Goal: Task Accomplishment & Management: Manage account settings

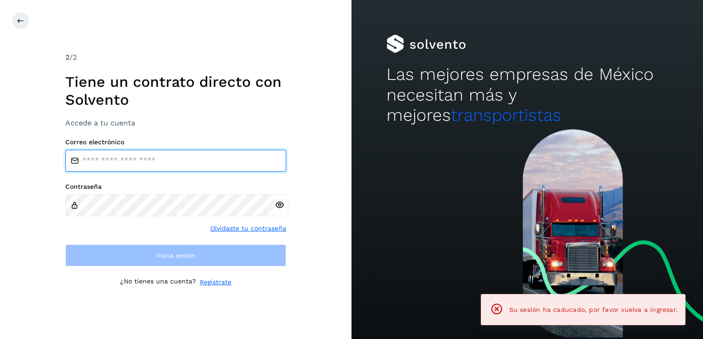
type input "**********"
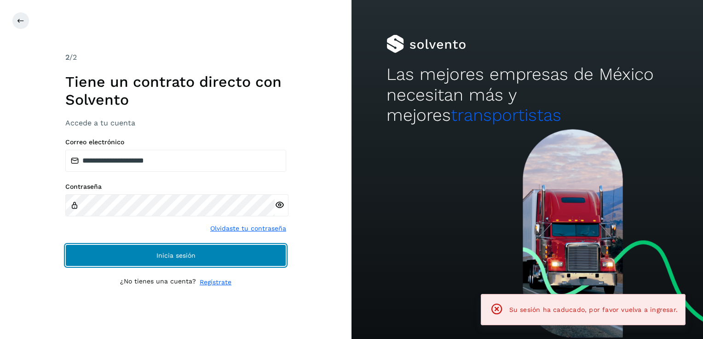
click at [183, 264] on button "Inicia sesión" at bounding box center [175, 256] width 221 height 22
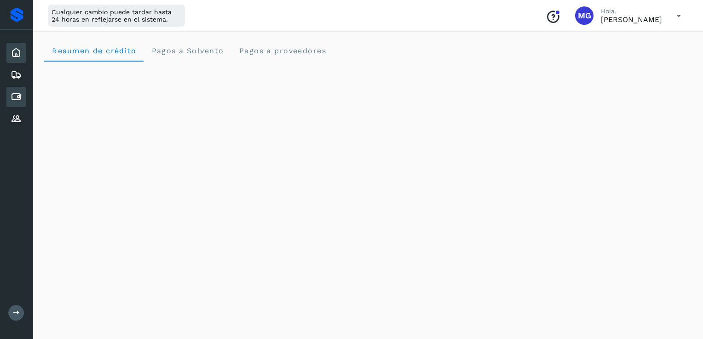
click at [18, 95] on icon at bounding box center [16, 97] width 11 height 11
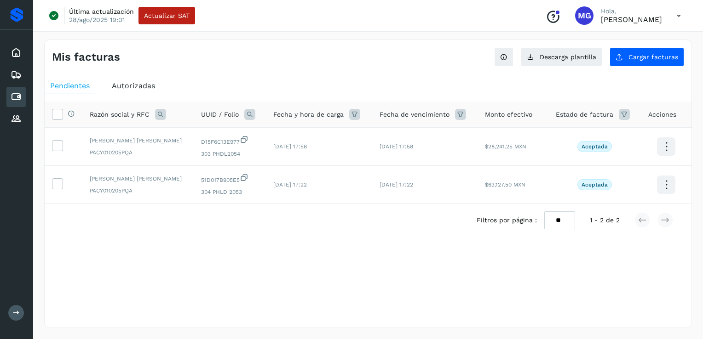
drag, startPoint x: 57, startPoint y: 112, endPoint x: 475, endPoint y: 214, distance: 430.0
click at [475, 214] on div "Selecciona todas las facturas disponibles para autorización Razón social y RFC …" at bounding box center [368, 184] width 647 height 165
click at [58, 148] on icon at bounding box center [57, 145] width 10 height 10
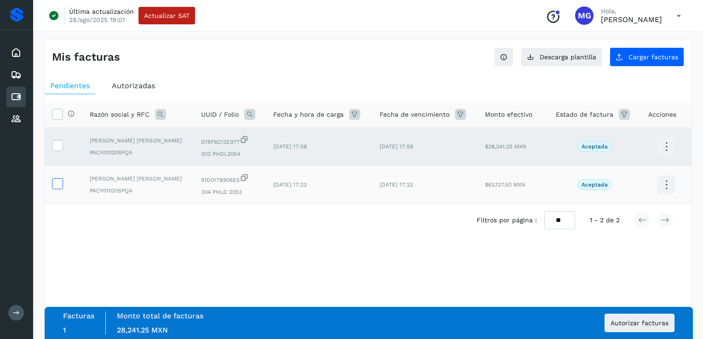
click at [62, 182] on label at bounding box center [57, 183] width 11 height 11
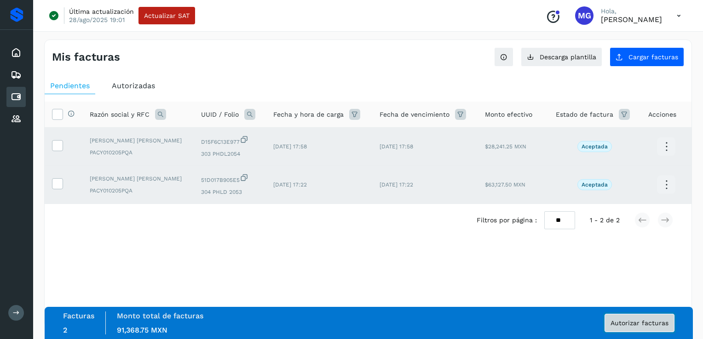
click at [643, 330] on button "Autorizar facturas" at bounding box center [639, 323] width 70 height 18
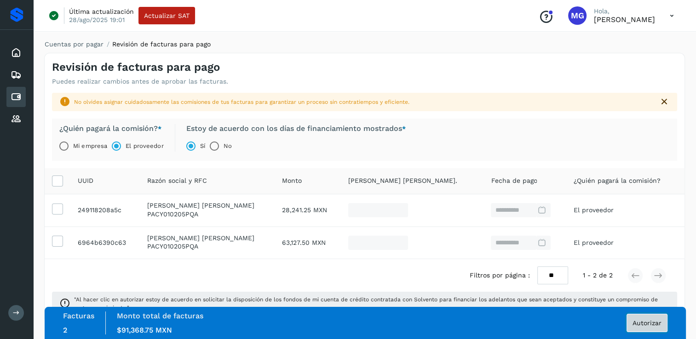
click at [635, 330] on button "Autorizar" at bounding box center [647, 323] width 41 height 18
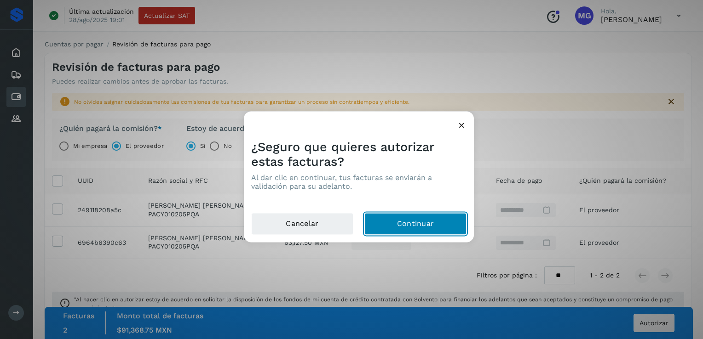
click at [420, 220] on button "Continuar" at bounding box center [415, 224] width 102 height 22
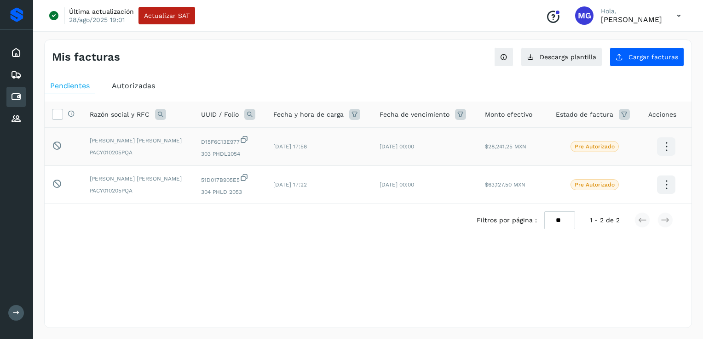
click at [661, 151] on icon at bounding box center [666, 147] width 22 height 22
click at [412, 246] on div at bounding box center [351, 169] width 703 height 339
drag, startPoint x: 56, startPoint y: 122, endPoint x: 56, endPoint y: 117, distance: 5.1
click at [56, 117] on th "Selecciona todas las facturas disponibles para autorización" at bounding box center [64, 115] width 38 height 26
click at [56, 117] on icon at bounding box center [57, 114] width 10 height 10
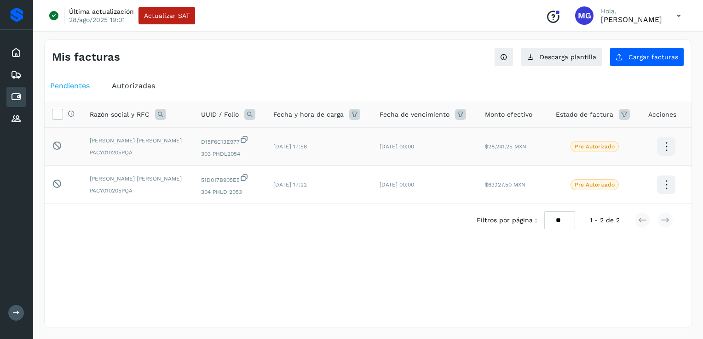
click at [581, 144] on p "Pre Autorizado" at bounding box center [595, 147] width 40 height 6
click at [589, 182] on p "Pre Autorizado" at bounding box center [595, 185] width 40 height 6
click at [323, 268] on div "Pendientes Autorizadas Selecciona todas las facturas disponibles para autorizac…" at bounding box center [368, 172] width 647 height 196
click at [172, 15] on span "Actualizar SAT" at bounding box center [167, 15] width 46 height 6
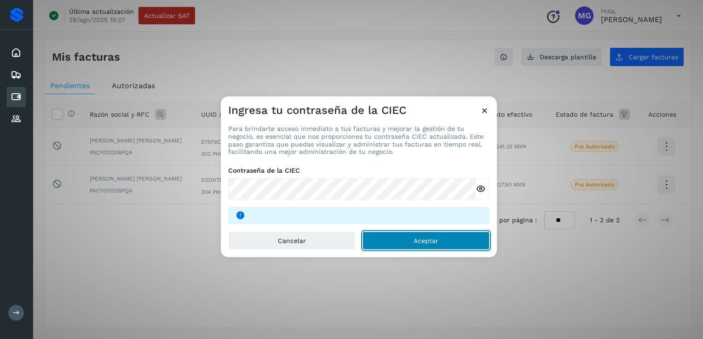
click at [434, 236] on button "Aceptar" at bounding box center [425, 241] width 127 height 18
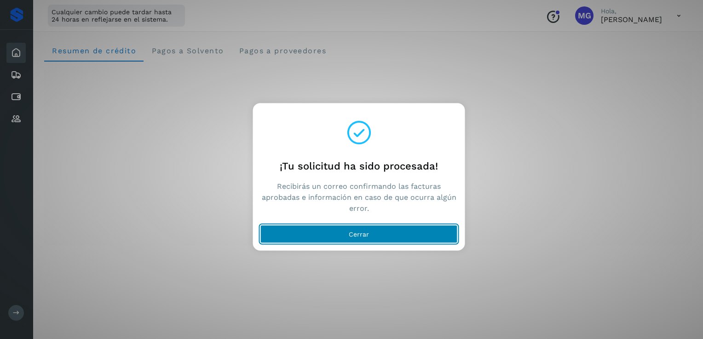
click at [354, 231] on span "Cerrar" at bounding box center [359, 234] width 20 height 6
